Goal: Check status: Check status

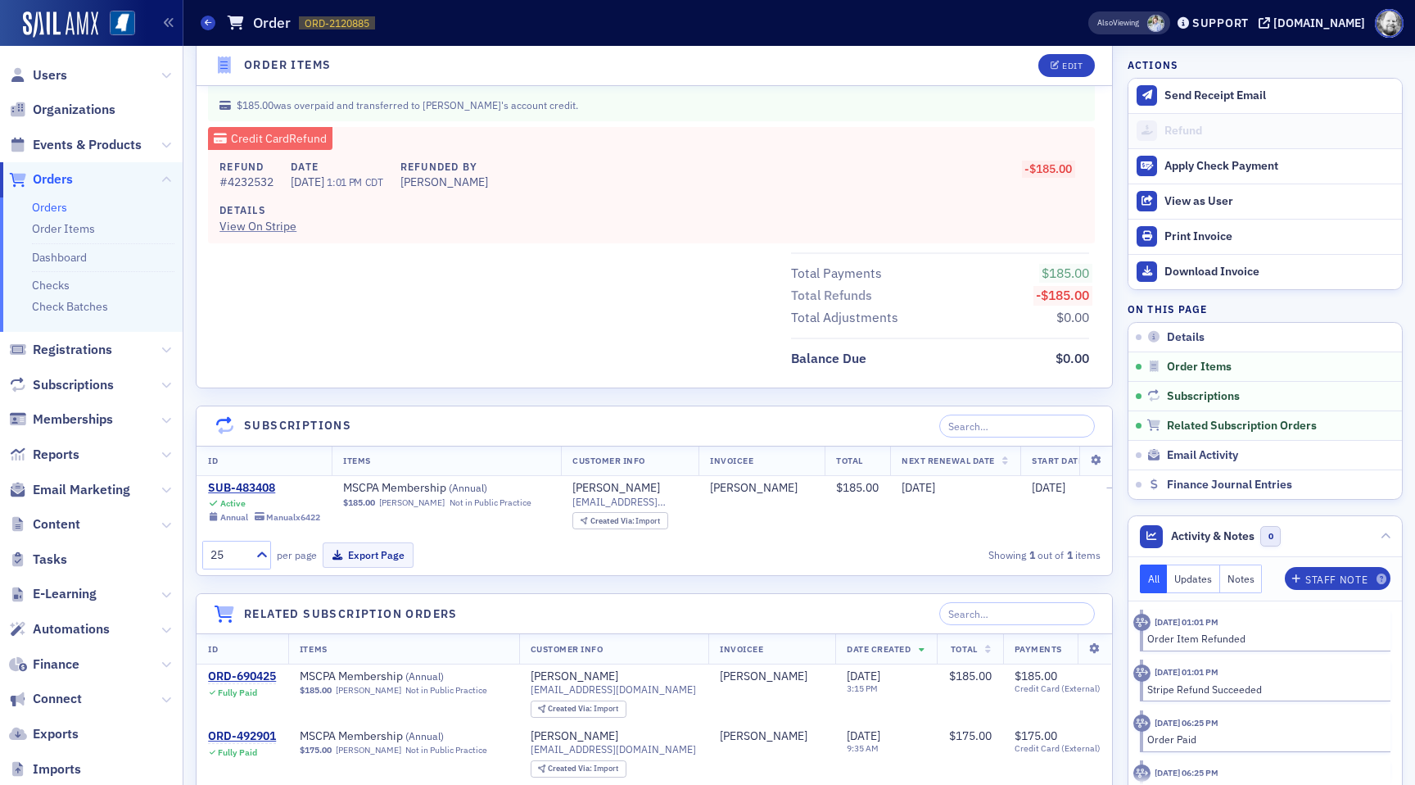
scroll to position [1009, 0]
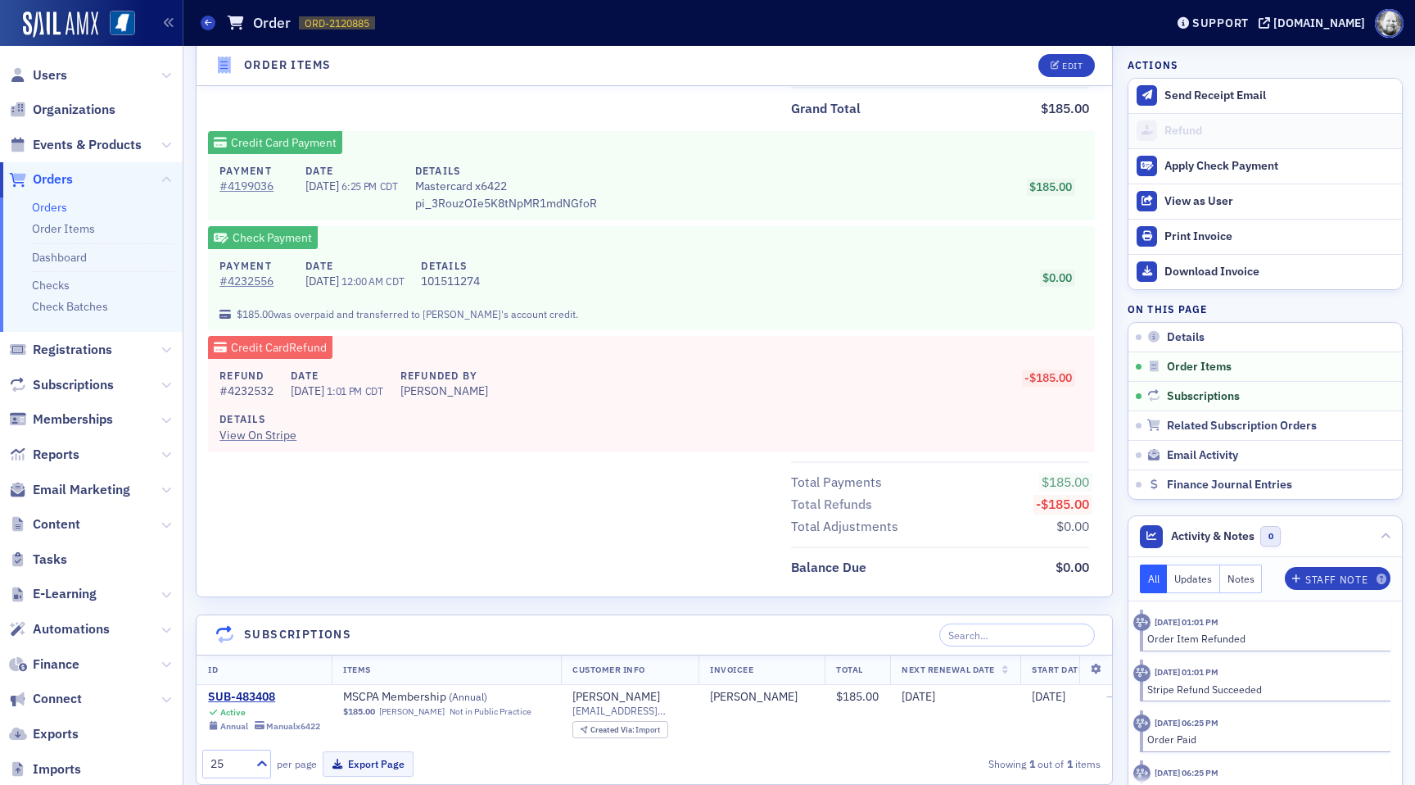
scroll to position [819, 0]
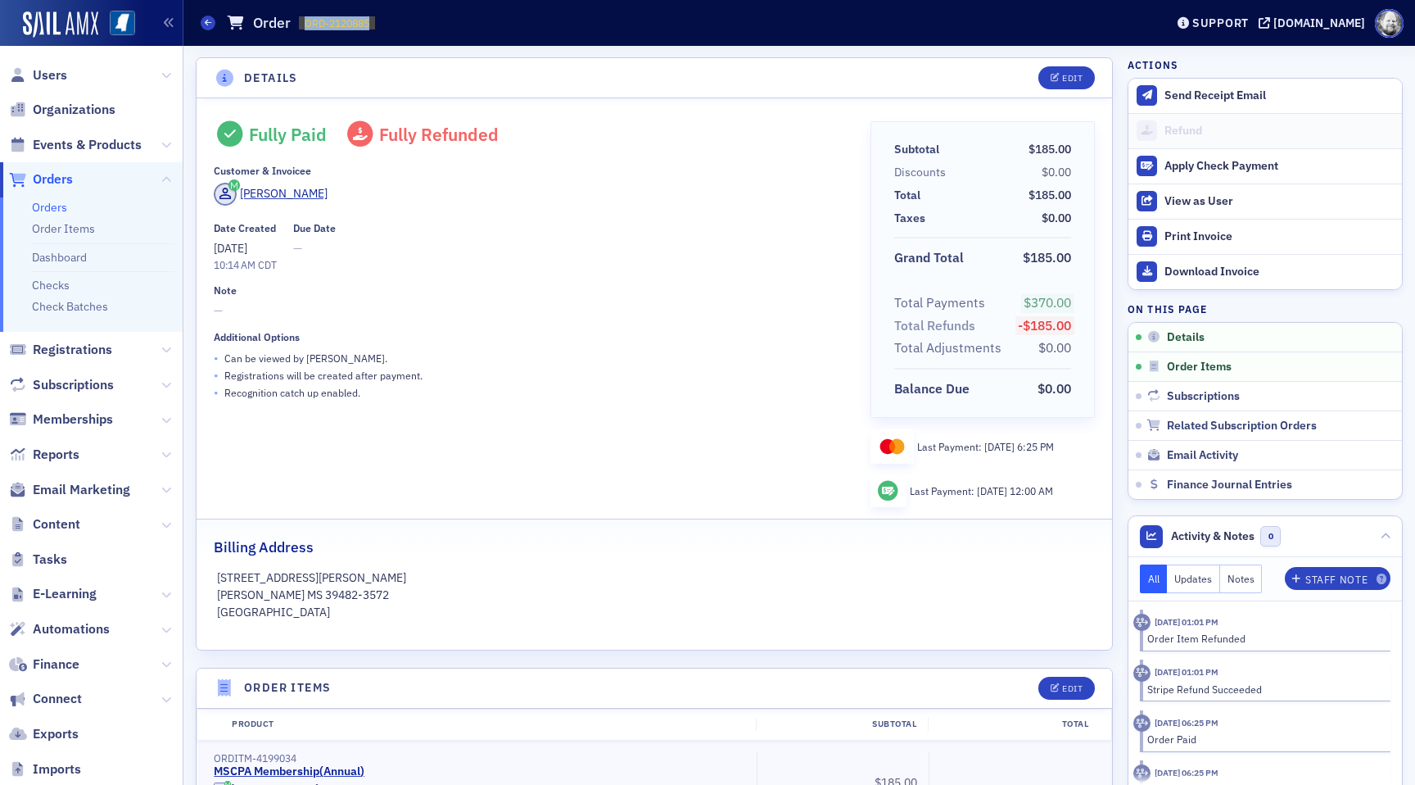
drag, startPoint x: 303, startPoint y: 20, endPoint x: 369, endPoint y: 22, distance: 65.6
click at [369, 22] on span "ORD-2120885 2120885" at bounding box center [337, 23] width 76 height 14
copy span "ORD-2120885"
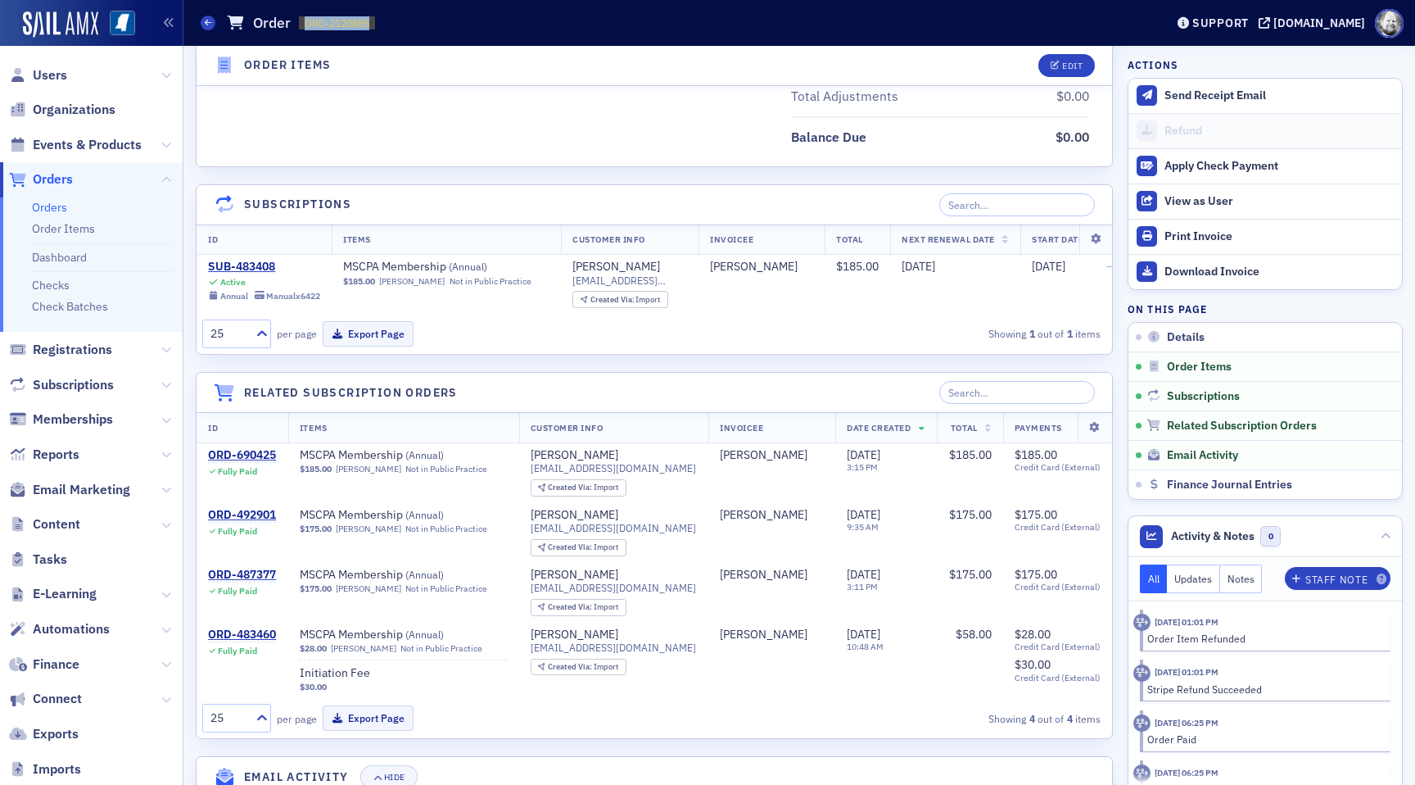
scroll to position [1248, 0]
